Goal: Book appointment/travel/reservation

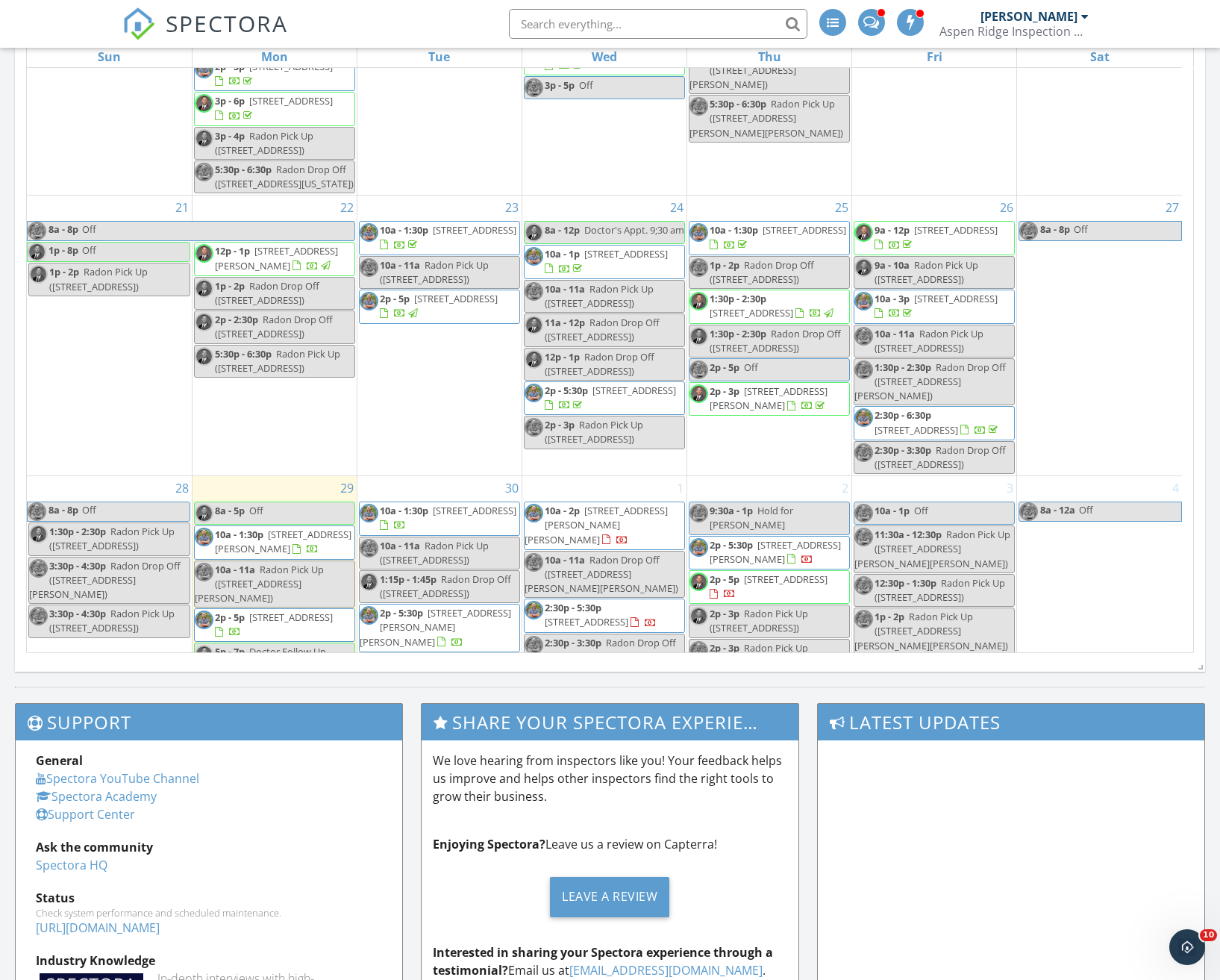
scroll to position [971, 0]
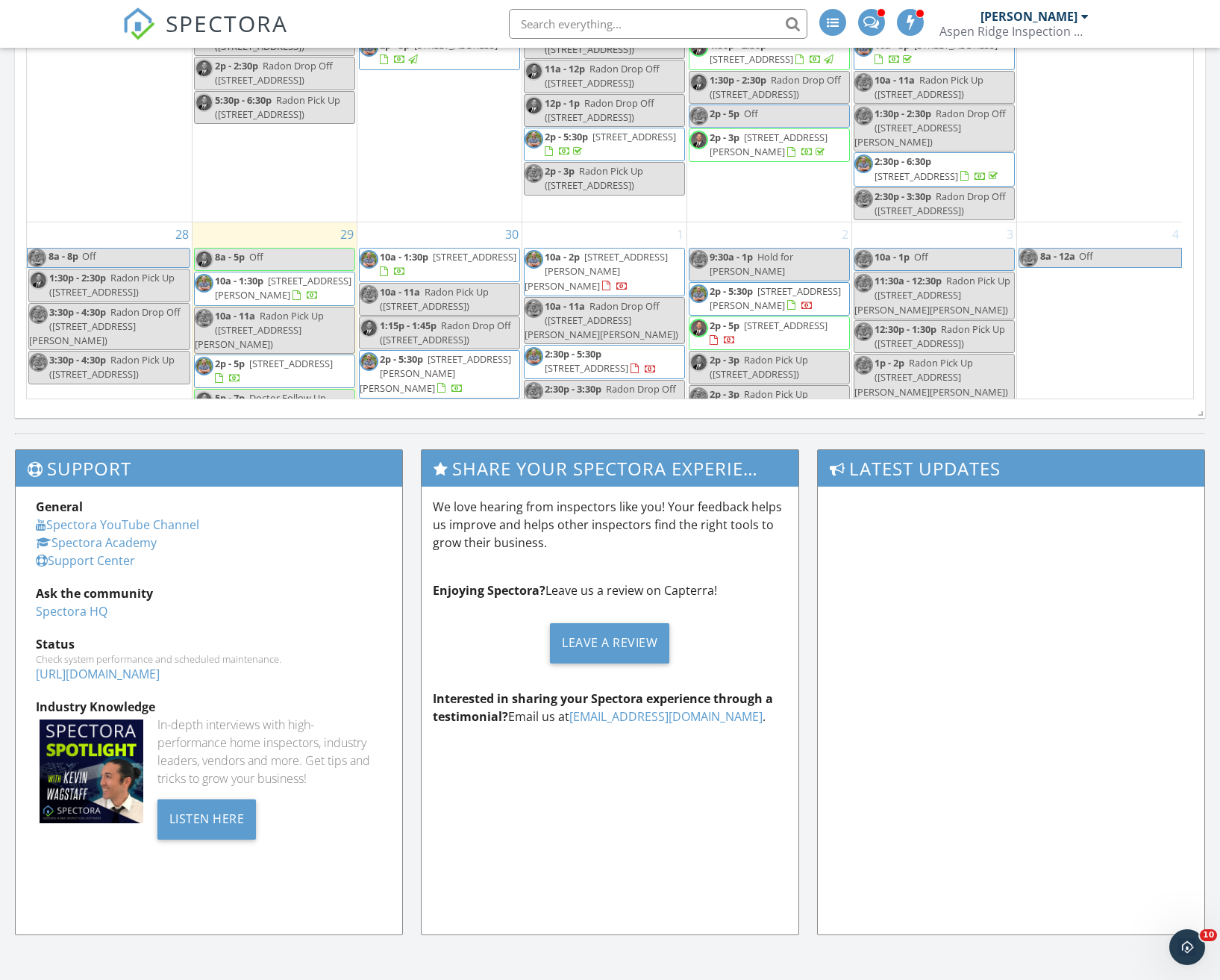
scroll to position [885, 0]
click at [425, 223] on div "30 10a - 1:30p 759 Crystal Ct, Lafayette 80026 10a - 11a Radon Pick Up (759 Cry…" at bounding box center [439, 335] width 165 height 225
click at [434, 175] on link "Event" at bounding box center [437, 177] width 77 height 24
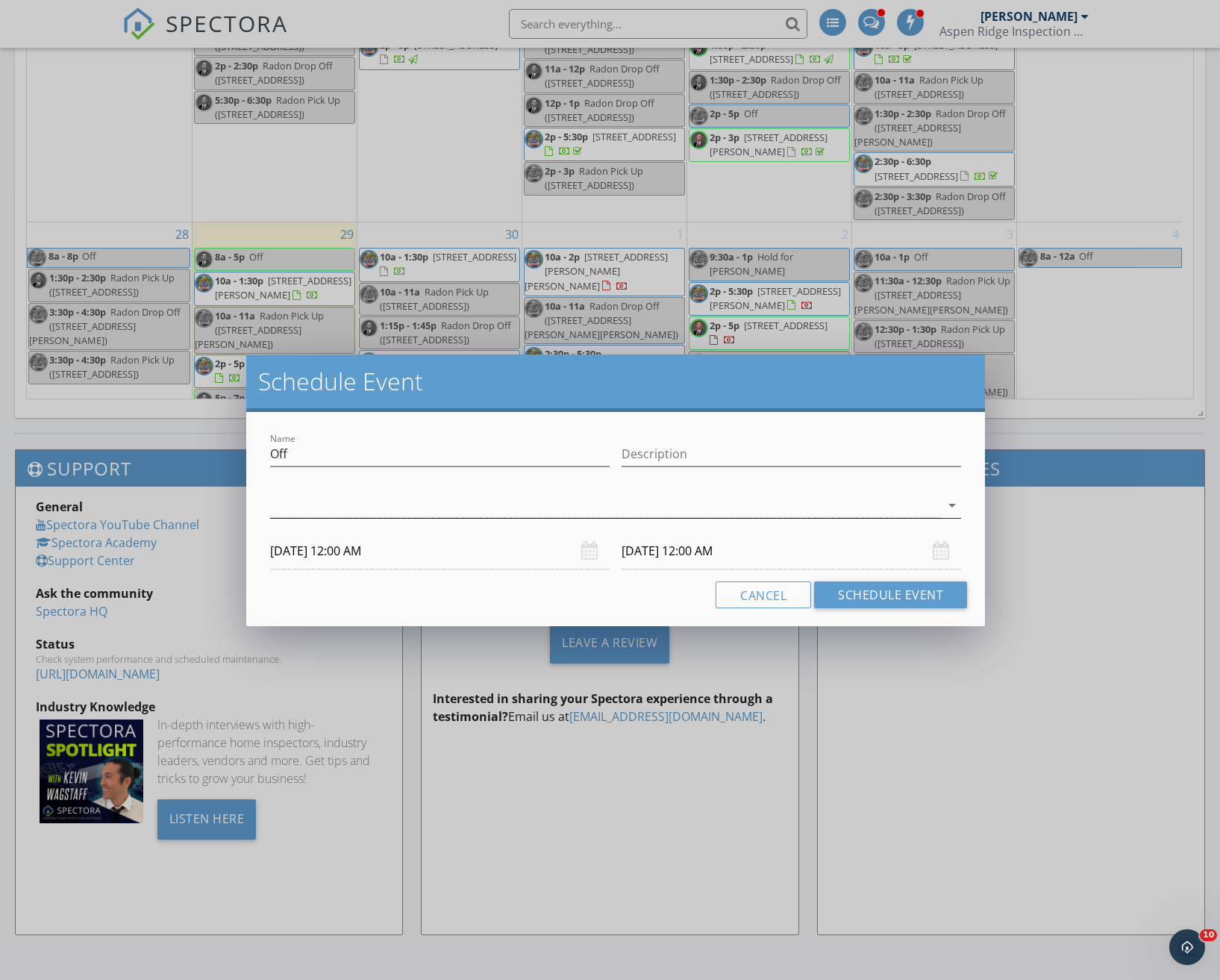
click at [949, 502] on icon "arrow_drop_down" at bounding box center [952, 505] width 18 height 18
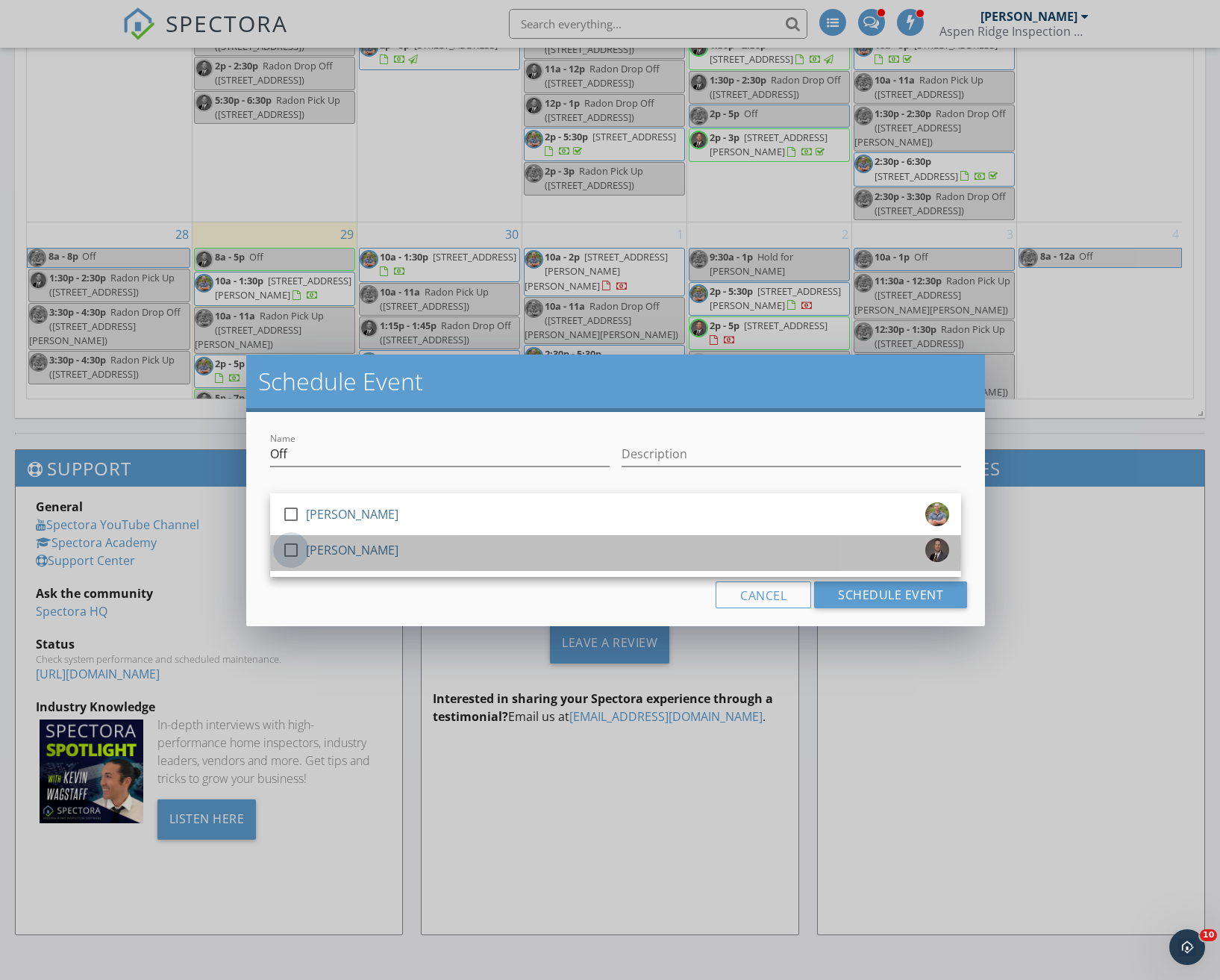
click at [294, 548] on div at bounding box center [291, 550] width 25 height 25
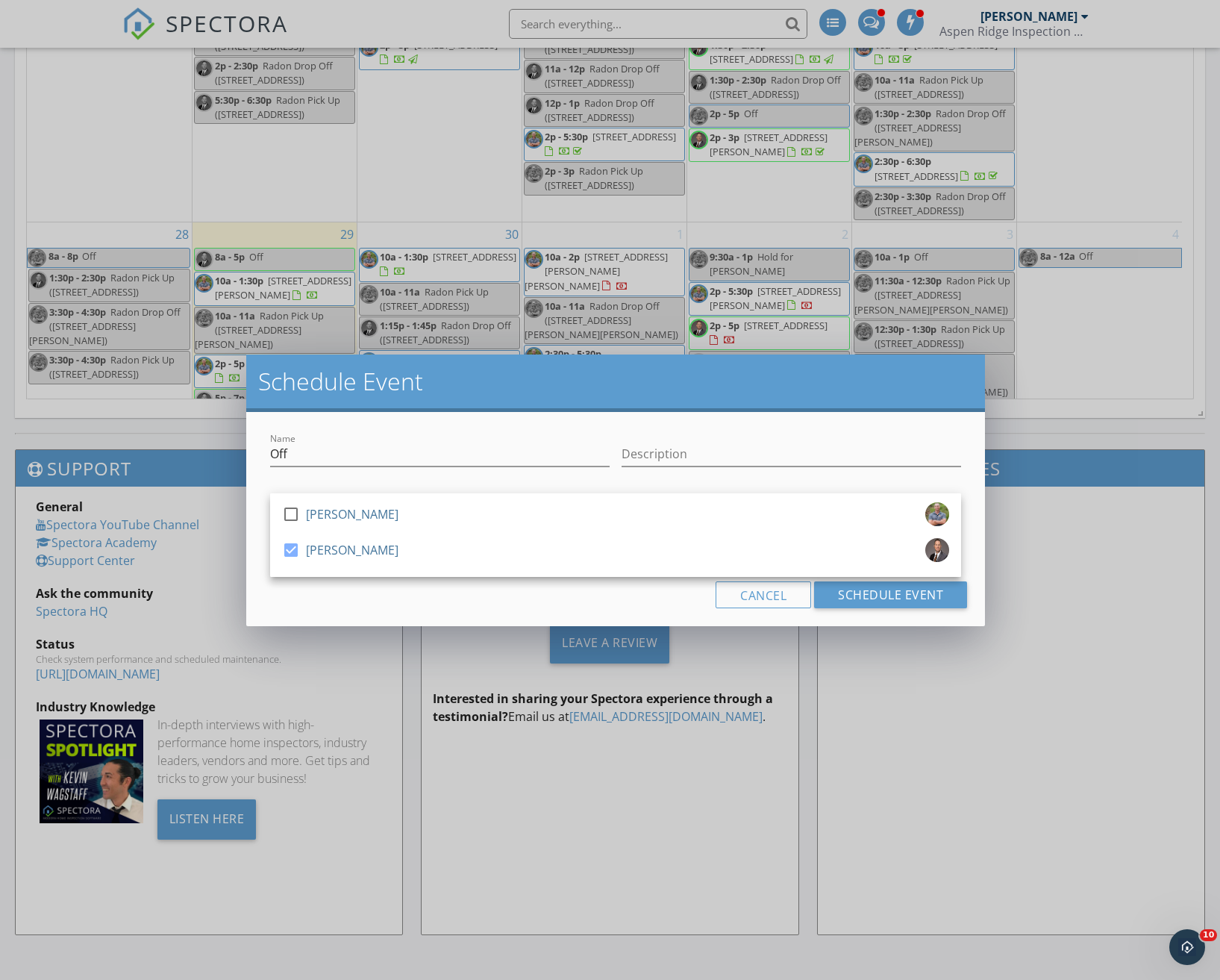
click at [426, 598] on div "Cancel Schedule Event" at bounding box center [615, 595] width 703 height 27
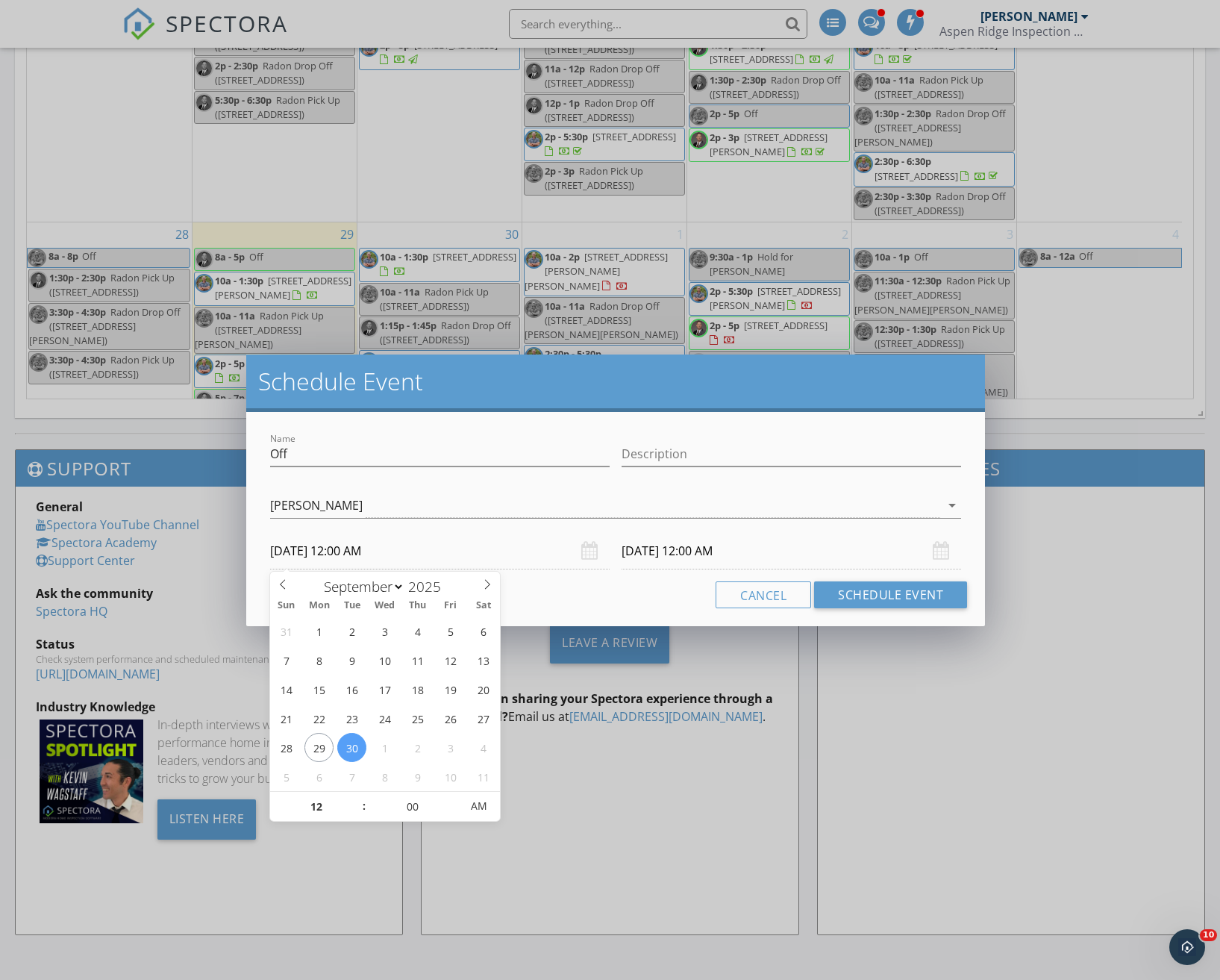
click at [356, 544] on input "09/30/2025 12:00 AM" at bounding box center [439, 551] width 339 height 36
type input "01"
type input "09/30/2025 1:00 AM"
click at [354, 795] on span at bounding box center [356, 800] width 10 height 15
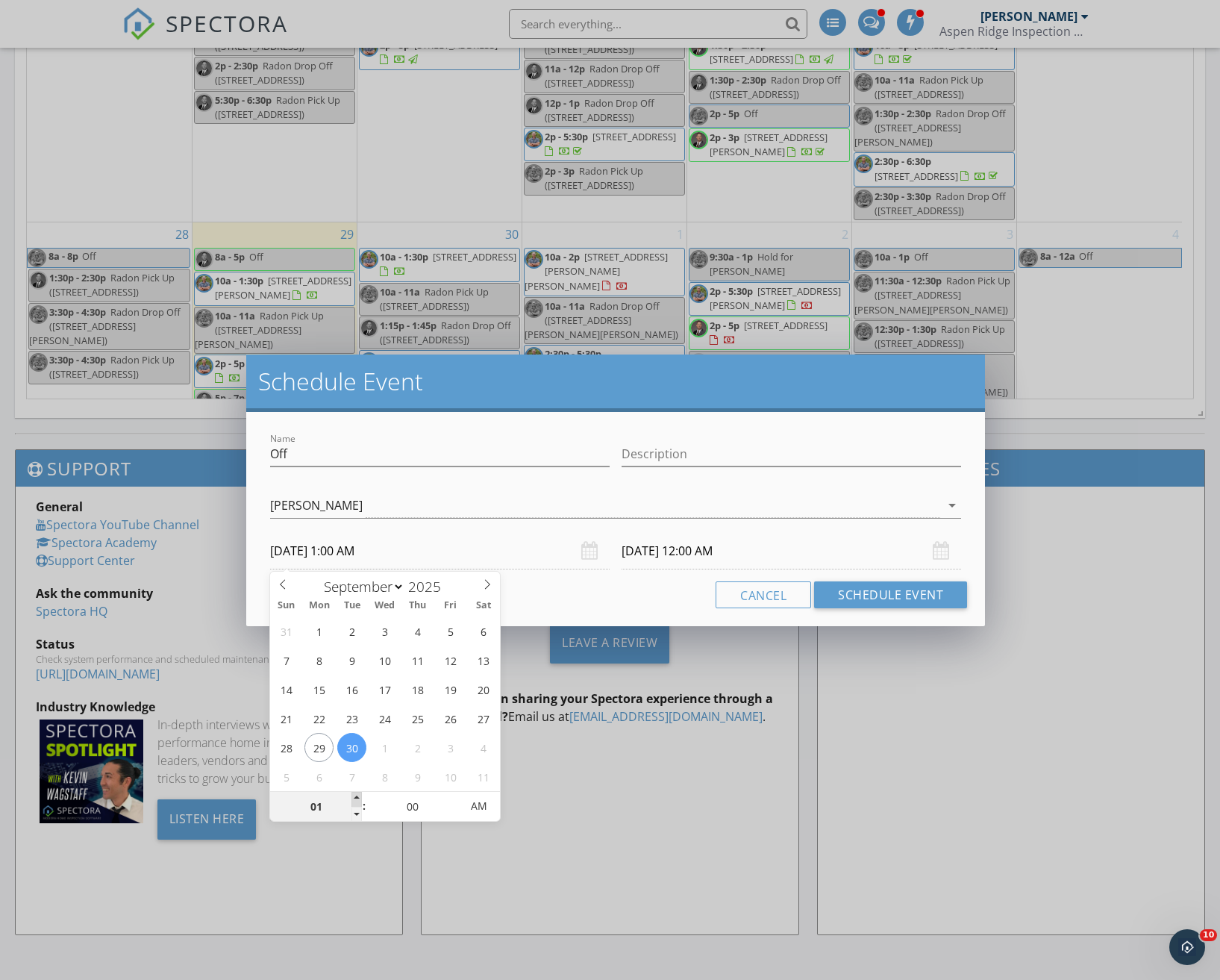
type input "02"
type input "09/30/2025 2:00 AM"
type input "03"
type input "09/30/2025 3:00 AM"
click at [354, 795] on span at bounding box center [356, 800] width 10 height 15
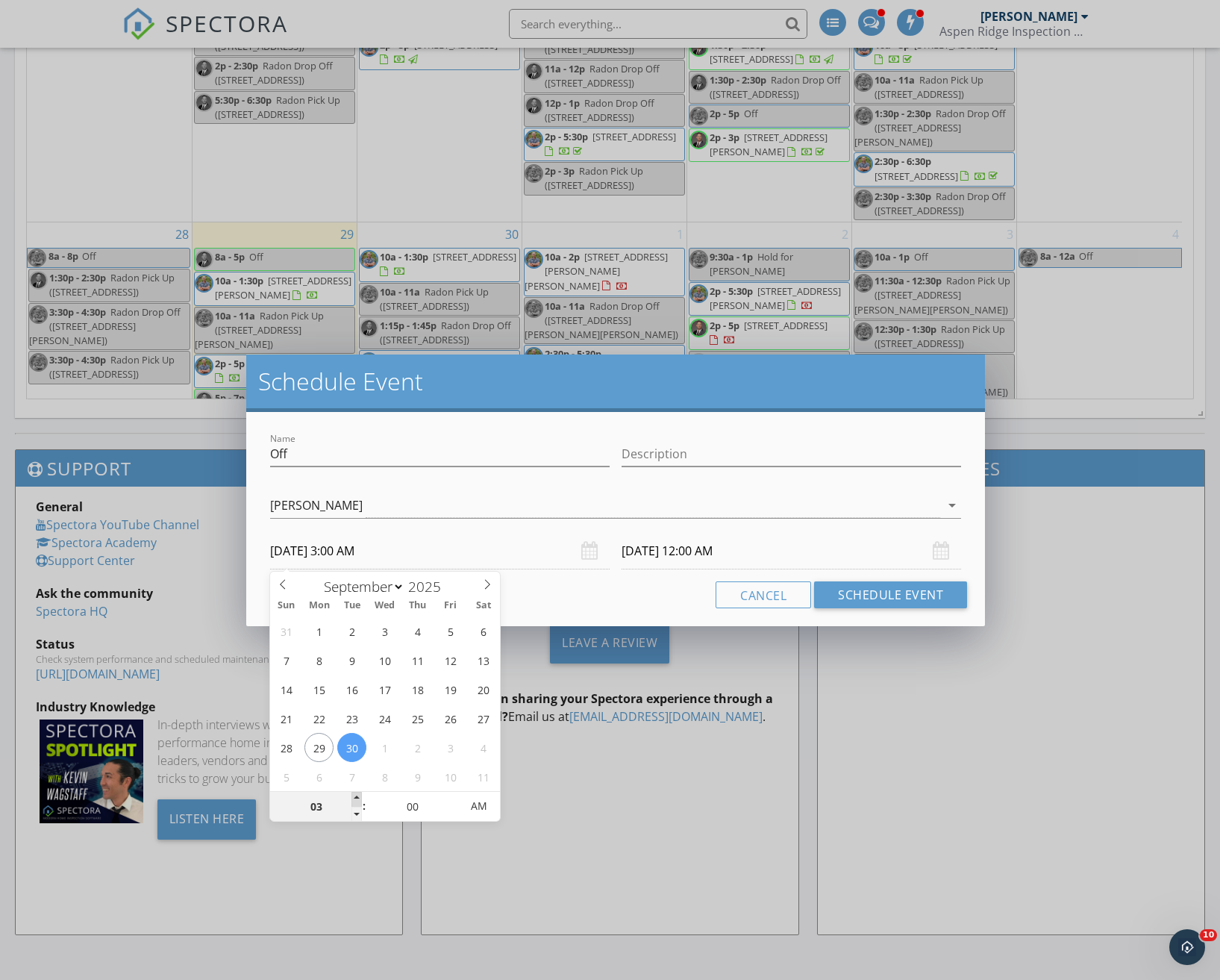
type input "04"
type input "09/30/2025 4:00 AM"
type input "10/01/2025 3:00 AM"
click at [354, 796] on span at bounding box center [356, 800] width 10 height 15
type input "05"
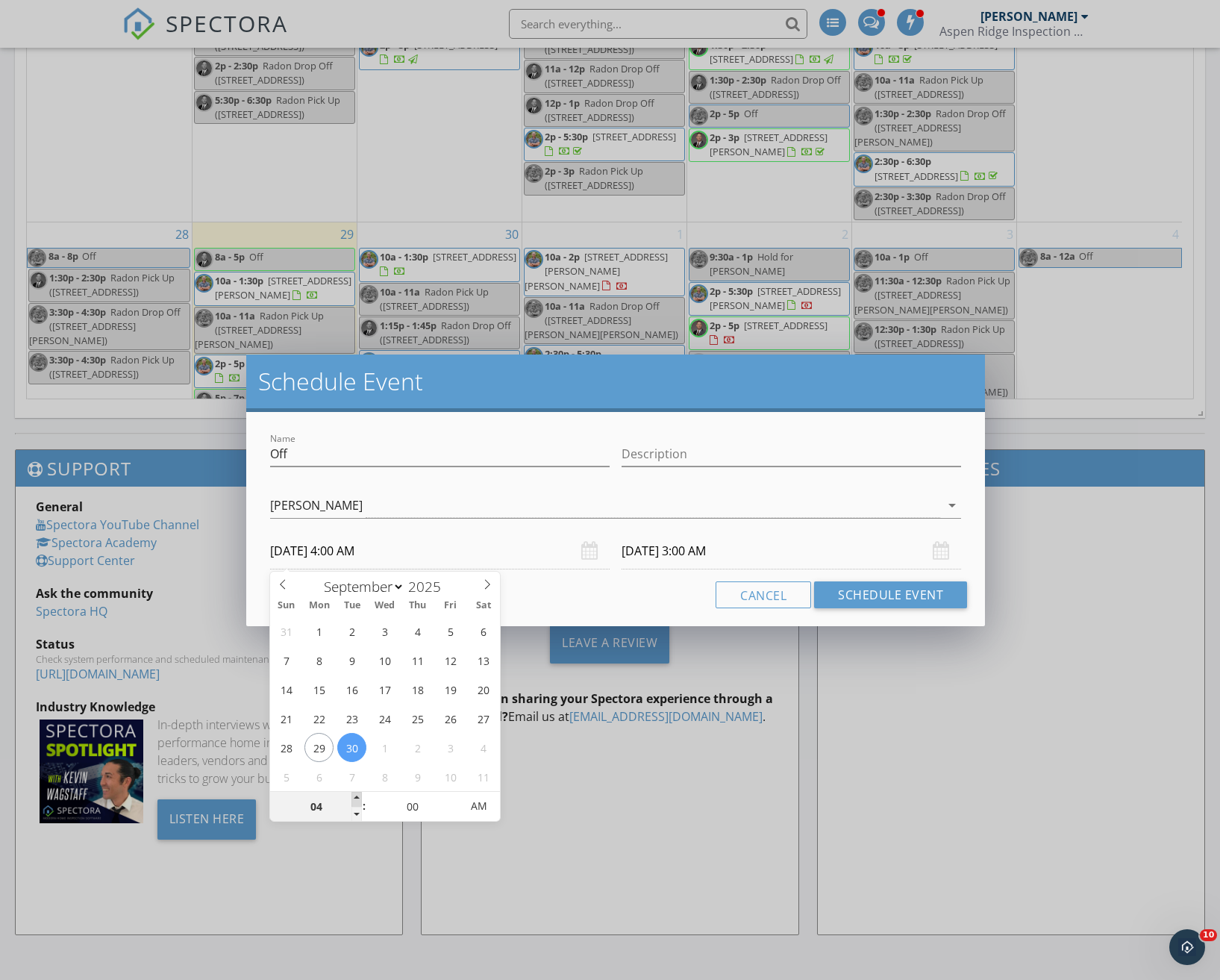
type input "09/30/2025 5:00 AM"
type input "10/01/2025 4:00 AM"
click at [354, 796] on span at bounding box center [356, 800] width 10 height 15
type input "06"
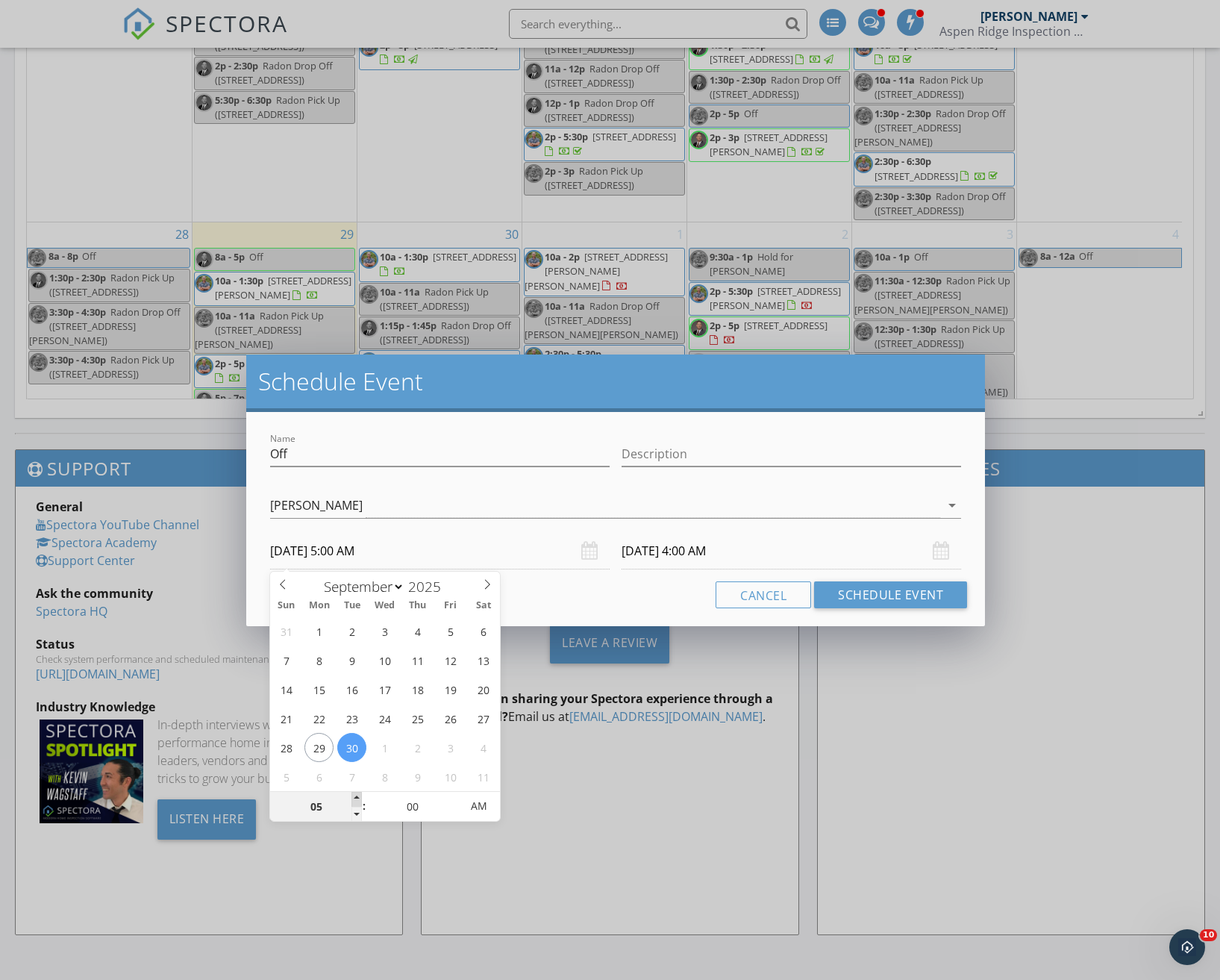
type input "09/30/2025 6:00 AM"
click at [354, 796] on span at bounding box center [356, 800] width 10 height 15
type input "08"
type input "09/30/2025 8:00 AM"
click at [354, 796] on span at bounding box center [356, 800] width 10 height 15
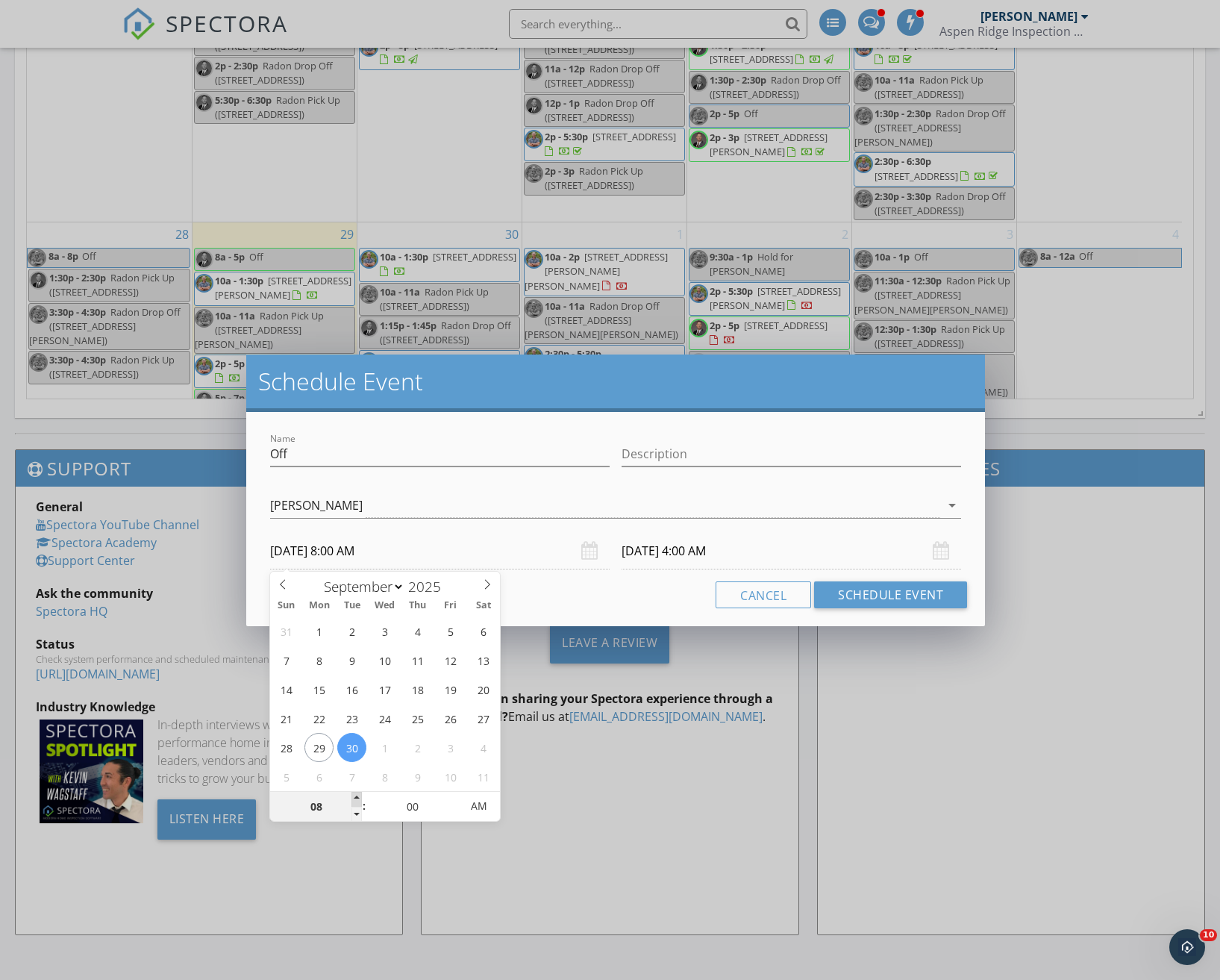
type input "10/01/2025 8:00 AM"
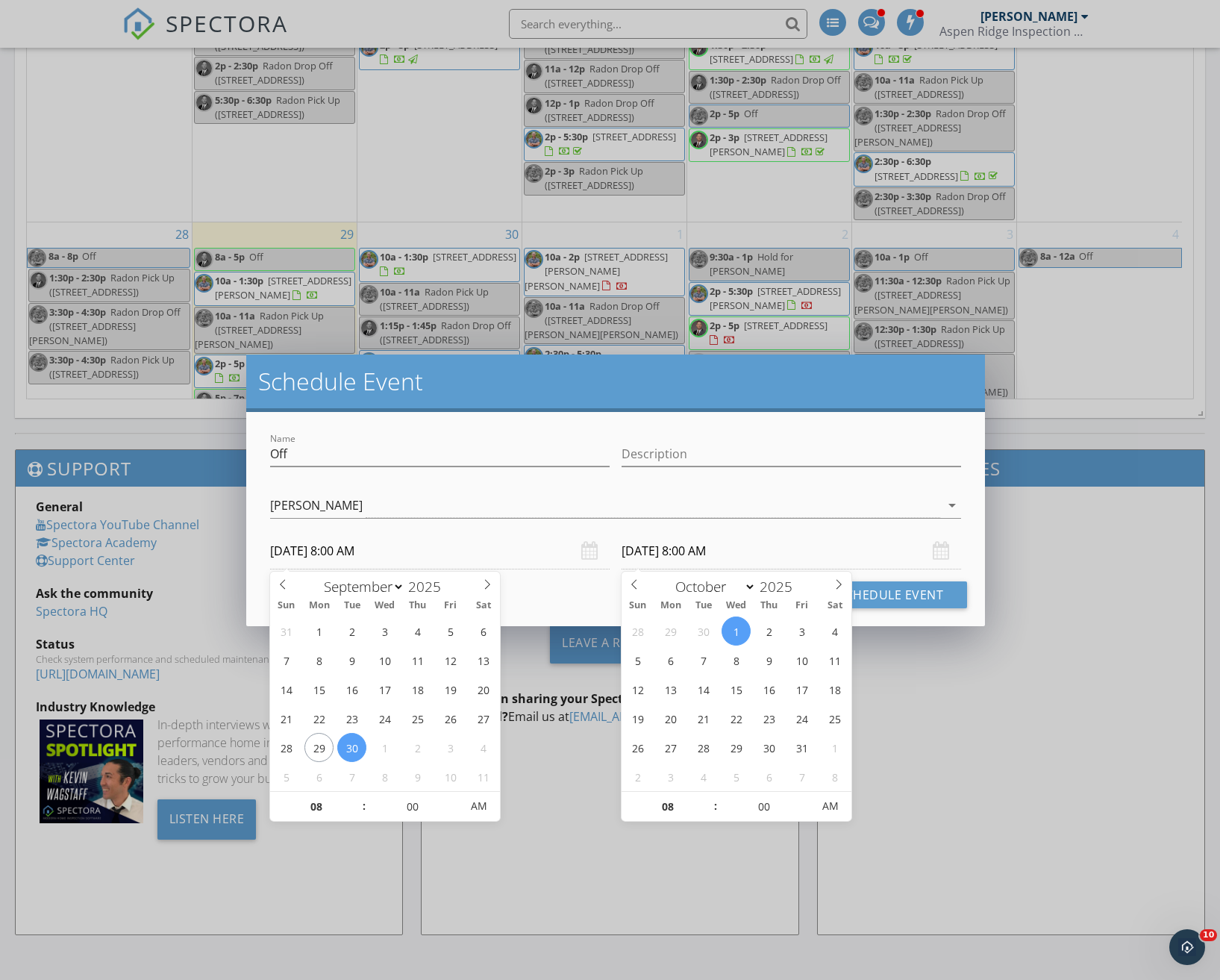
click at [659, 549] on input "10/01/2025 8:00 AM" at bounding box center [791, 551] width 339 height 36
select select "8"
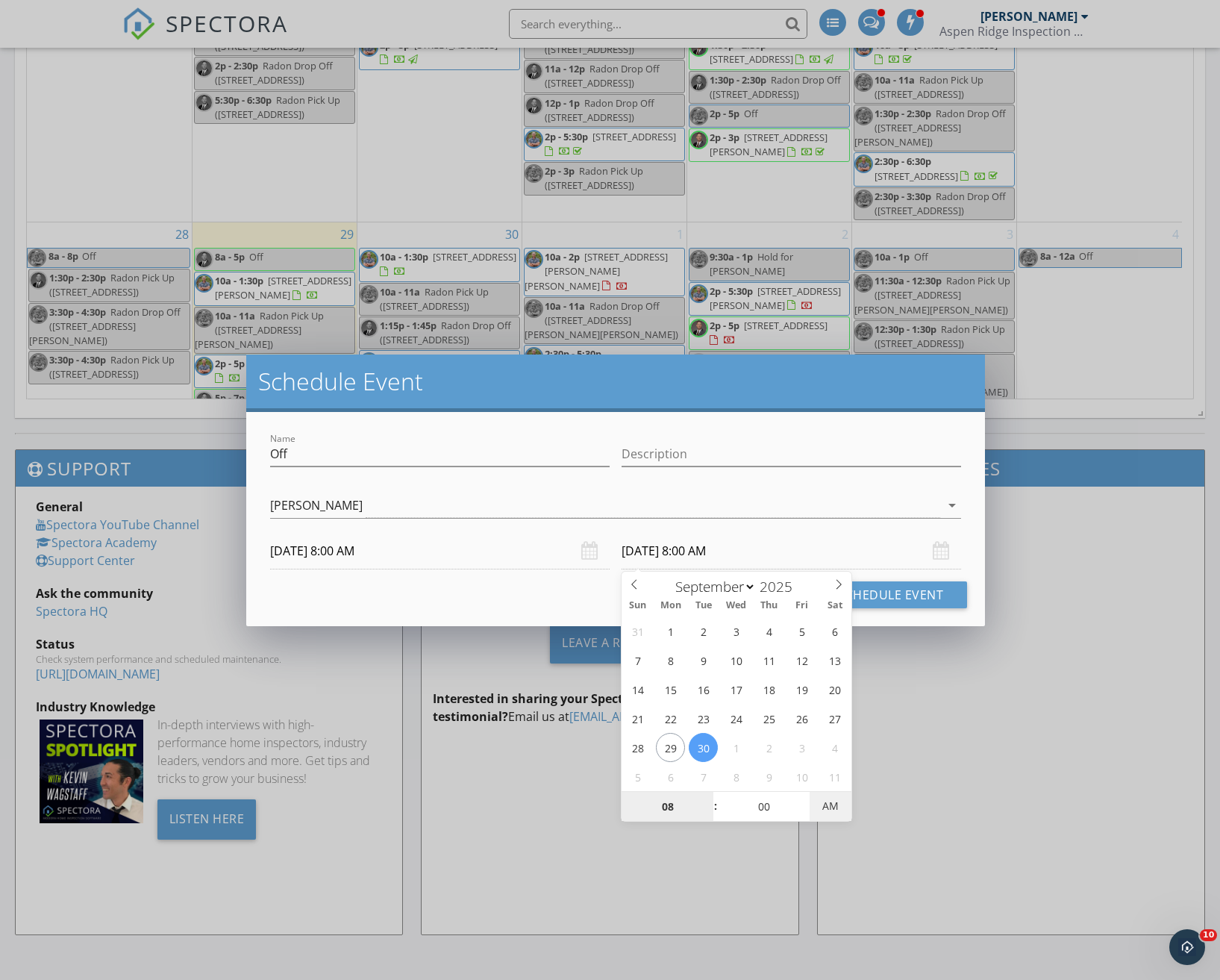
type input "09/30/2025 8:00 PM"
click at [835, 809] on span "PM" at bounding box center [830, 806] width 41 height 30
click at [434, 599] on div "Cancel Schedule Event" at bounding box center [615, 595] width 703 height 27
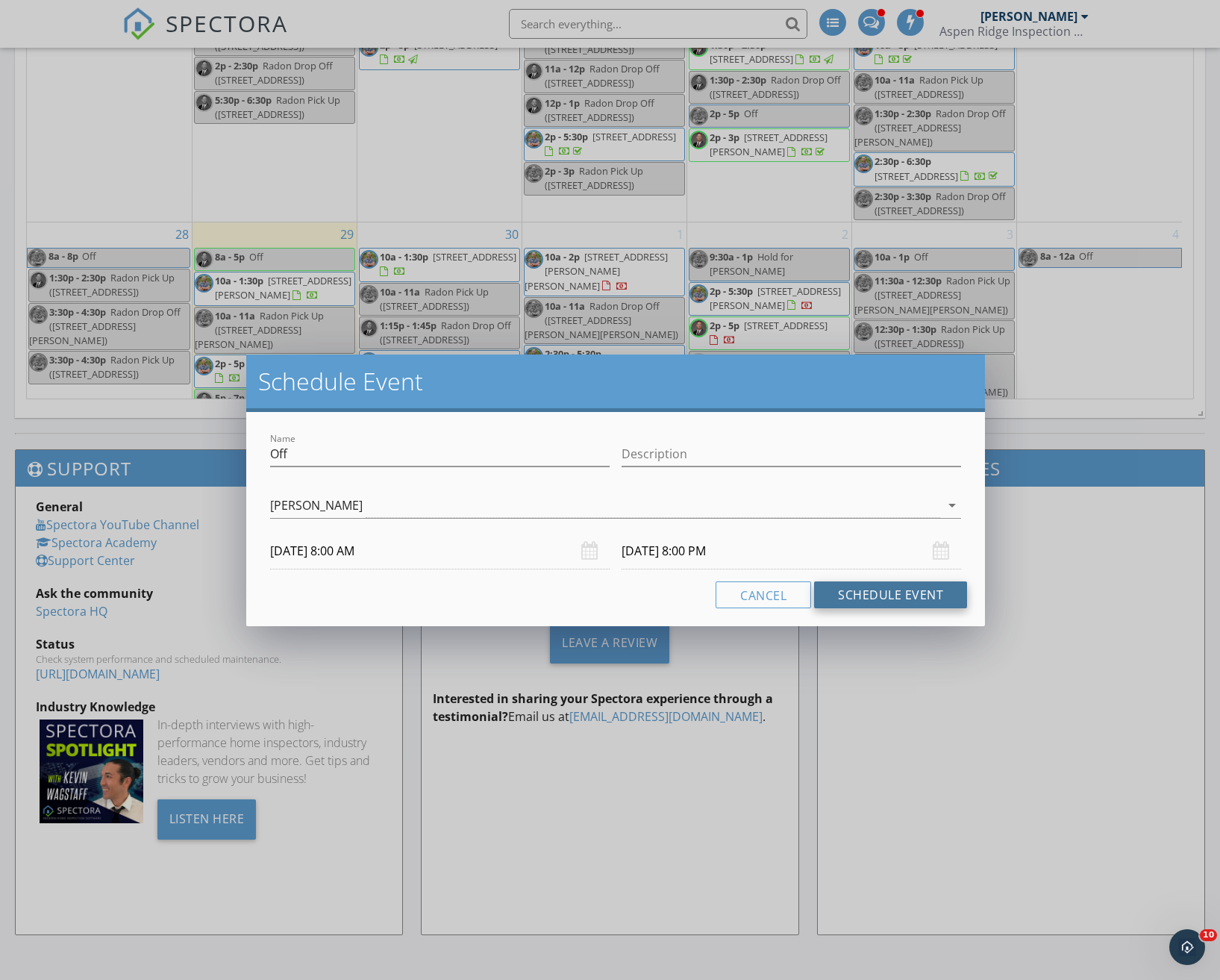
click at [902, 590] on button "Schedule Event" at bounding box center [891, 595] width 153 height 27
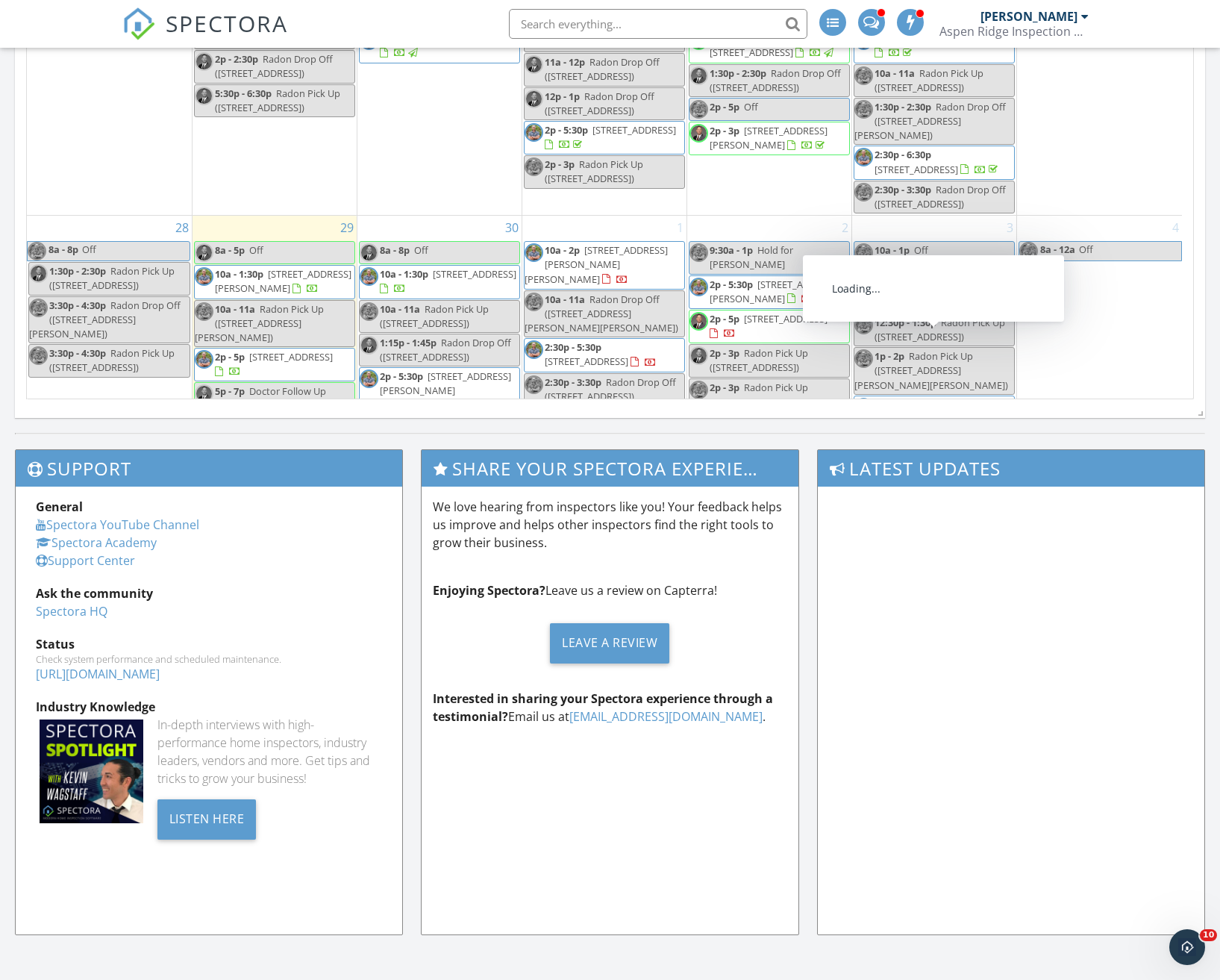
scroll to position [909, 0]
